Goal: Browse casually

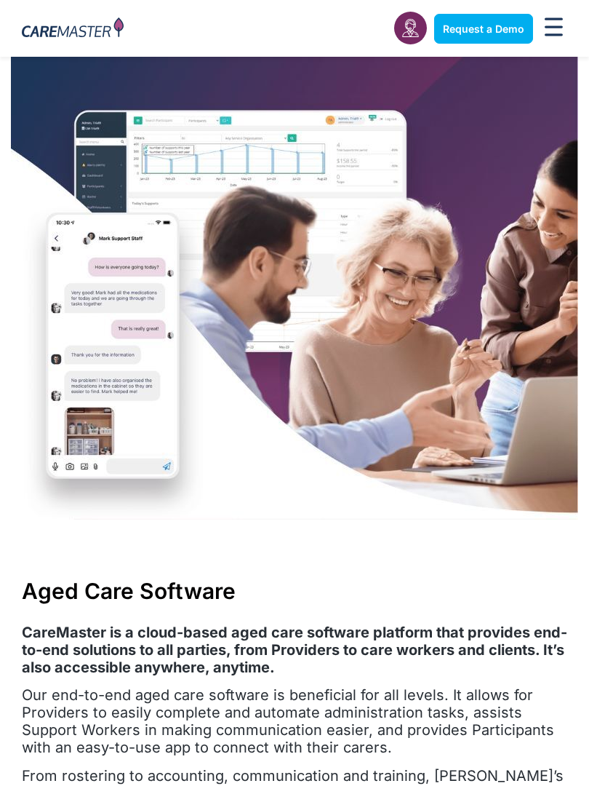
click at [444, 146] on img at bounding box center [294, 288] width 567 height 463
click at [421, 164] on img at bounding box center [294, 288] width 567 height 463
click at [431, 146] on img at bounding box center [294, 288] width 567 height 463
click at [490, 143] on img at bounding box center [294, 288] width 567 height 463
click at [487, 143] on img at bounding box center [294, 288] width 567 height 463
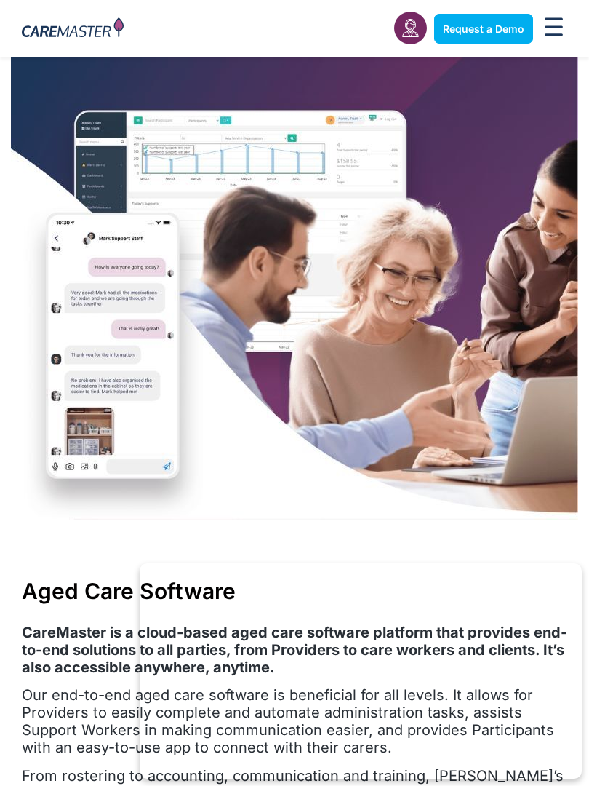
click at [439, 137] on img at bounding box center [294, 288] width 567 height 463
click at [493, 146] on img at bounding box center [294, 288] width 567 height 463
